Goal: Information Seeking & Learning: Learn about a topic

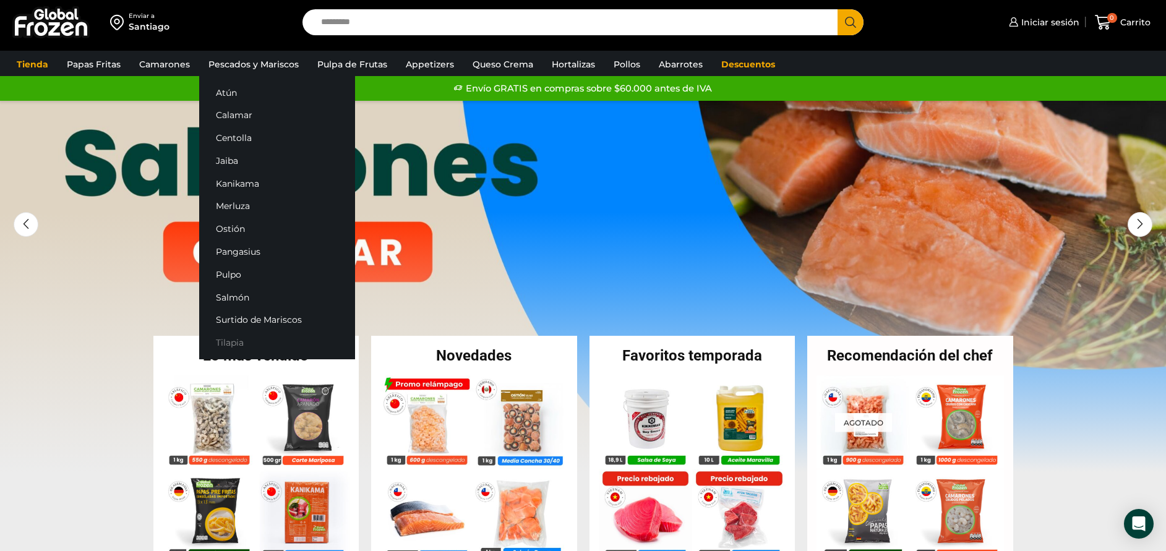
click at [241, 340] on link "Tilapia" at bounding box center [277, 343] width 156 height 23
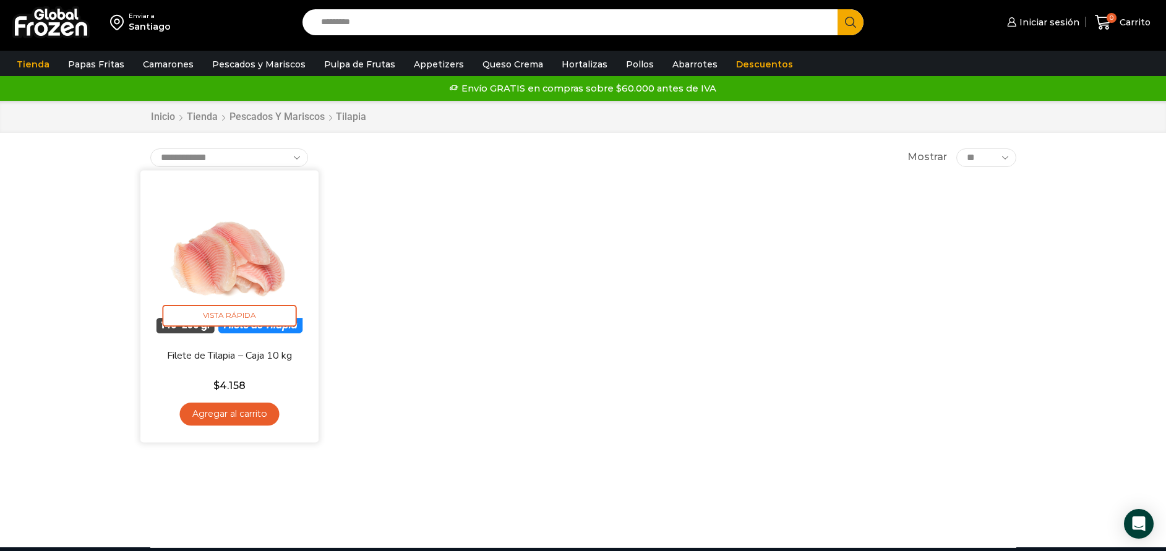
click at [255, 264] on img at bounding box center [230, 259] width 160 height 160
